Goal: Task Accomplishment & Management: Complete application form

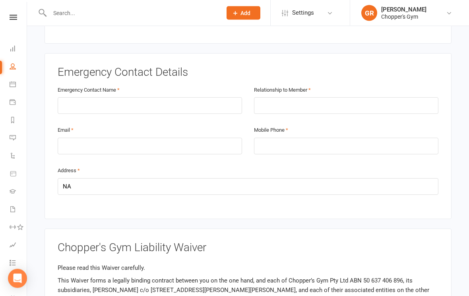
scroll to position [401, 0]
type input "NA"
click at [140, 108] on input "text" at bounding box center [150, 105] width 184 height 17
type input "[PERSON_NAME]"
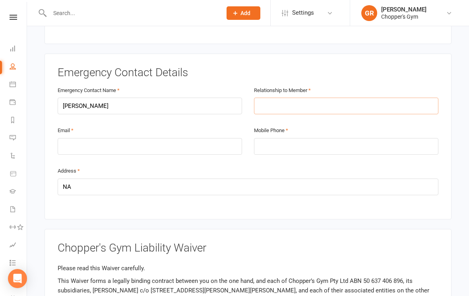
click at [381, 109] on input "text" at bounding box center [346, 106] width 184 height 17
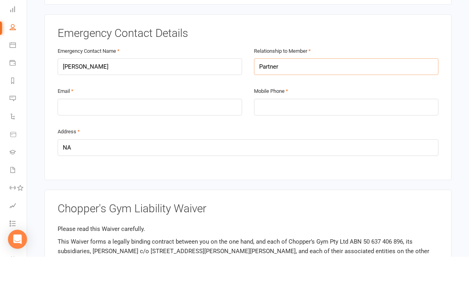
type input "Partner"
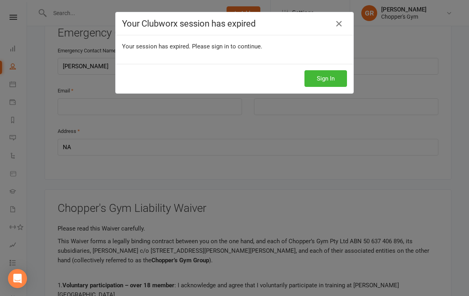
click at [172, 112] on div "Your Clubworx session has expired Your session has expired. Please sign in to c…" at bounding box center [234, 148] width 469 height 296
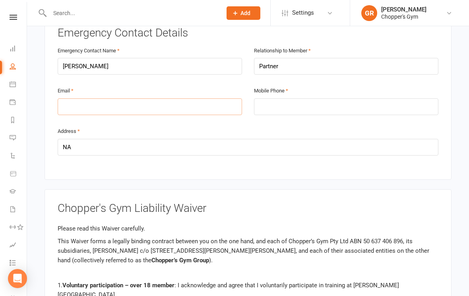
click at [185, 101] on input "email" at bounding box center [150, 106] width 184 height 17
type input "[EMAIL_ADDRESS][DOMAIN_NAME]"
click at [375, 117] on div "Mobile Phone" at bounding box center [346, 106] width 196 height 41
click at [409, 99] on input "tel" at bounding box center [346, 107] width 184 height 17
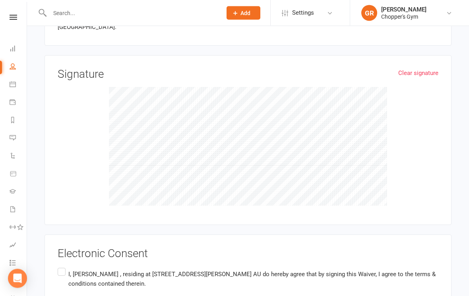
scroll to position [768, 0]
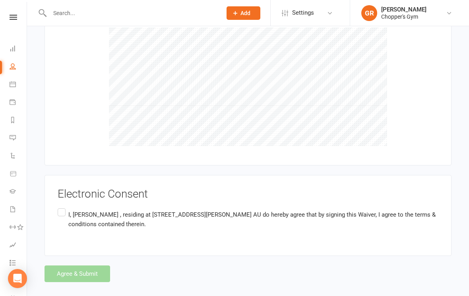
type input "0426365304"
click at [71, 207] on label "I, [PERSON_NAME] , residing at [STREET_ADDRESS][PERSON_NAME] AU do hereby agree…" at bounding box center [248, 219] width 380 height 25
click at [63, 207] on input "I, [PERSON_NAME] , residing at [STREET_ADDRESS][PERSON_NAME] AU do hereby agree…" at bounding box center [60, 207] width 5 height 0
click at [96, 274] on button "Agree & Submit" at bounding box center [77, 274] width 66 height 17
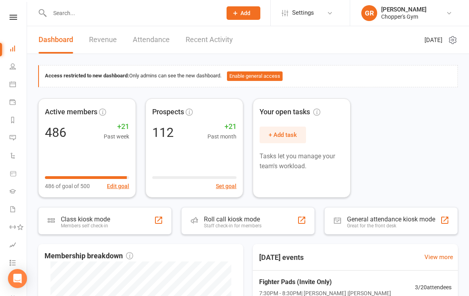
click at [4, 69] on li "People" at bounding box center [13, 67] width 27 height 18
click at [10, 66] on icon at bounding box center [13, 66] width 6 height 6
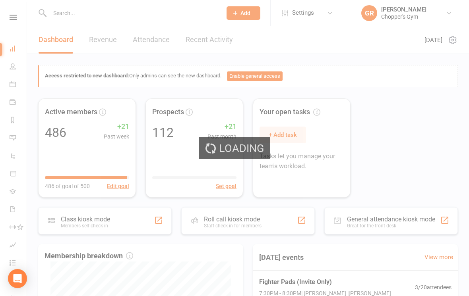
select select "100"
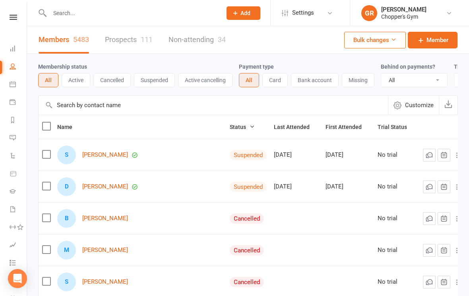
click at [129, 17] on input "text" at bounding box center [131, 13] width 169 height 11
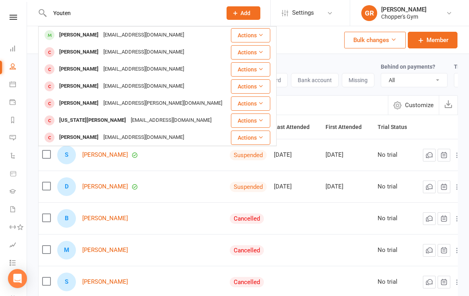
type input "Youten"
click at [182, 48] on div "Yonten Namgyal yonten9namgyal@gmail.com" at bounding box center [134, 52] width 191 height 16
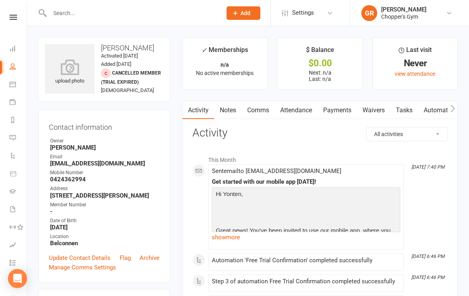
click at [375, 110] on link "Waivers" at bounding box center [373, 110] width 33 height 18
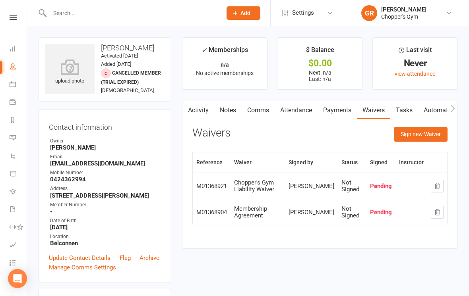
click at [255, 183] on div "Chopper's Gym Liability Waiver" at bounding box center [257, 186] width 47 height 13
click at [256, 190] on div "Chopper's Gym Liability Waiver" at bounding box center [257, 186] width 47 height 13
click at [250, 215] on div "Membership Agreement" at bounding box center [257, 212] width 47 height 13
click at [302, 187] on div "Yonten Namgyal" at bounding box center [311, 186] width 46 height 7
click at [238, 206] on div "Membership Agreement" at bounding box center [257, 212] width 47 height 13
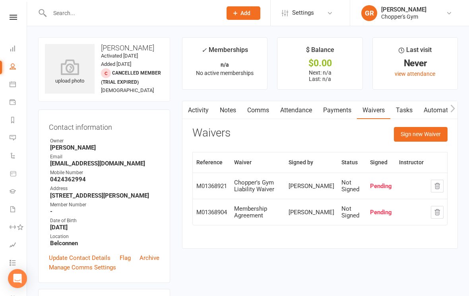
click at [439, 137] on button "Sign new Waiver" at bounding box center [421, 134] width 54 height 14
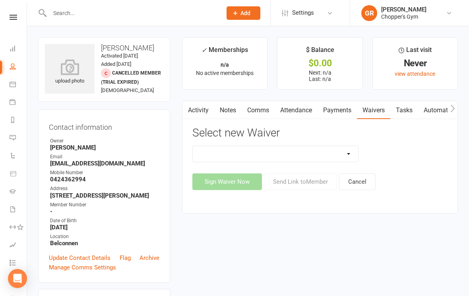
click at [348, 156] on select "12mth Up Front Membership Agreement Chopper's Gym Liability Waiver Chopper's Gy…" at bounding box center [275, 154] width 165 height 16
click at [369, 178] on button "Cancel" at bounding box center [357, 182] width 37 height 17
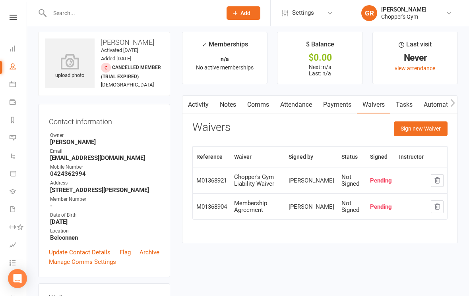
scroll to position [11, 0]
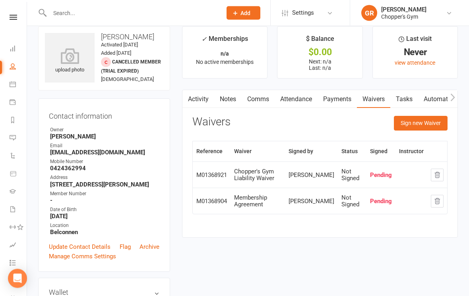
click at [237, 178] on div "Chopper's Gym Liability Waiver" at bounding box center [257, 175] width 47 height 13
click at [208, 173] on div "M01368921" at bounding box center [211, 175] width 31 height 7
click at [209, 211] on td "M01368904" at bounding box center [212, 201] width 38 height 26
